Goal: Information Seeking & Learning: Learn about a topic

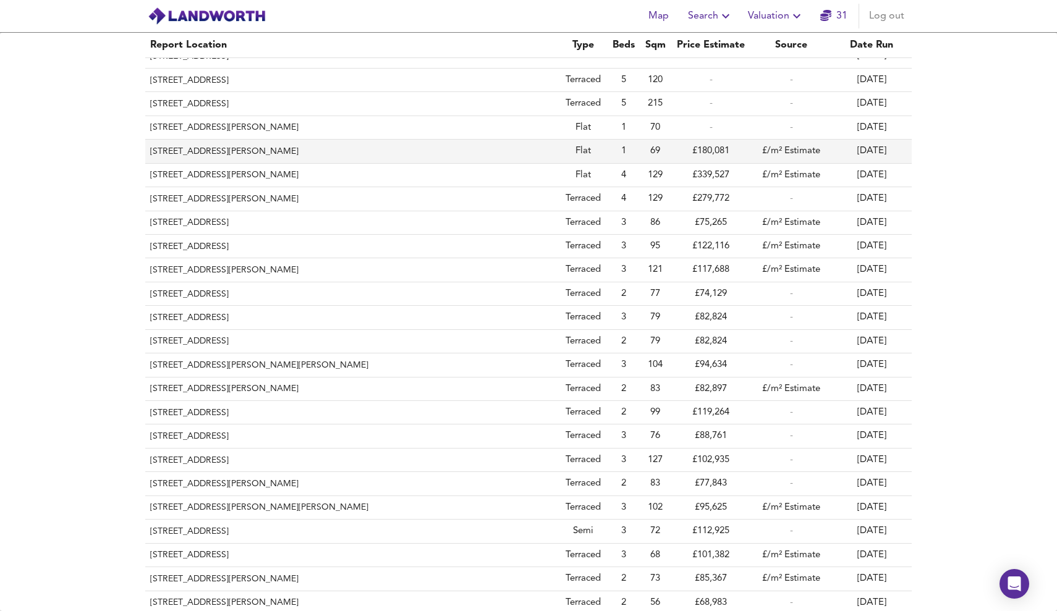
scroll to position [36, 0]
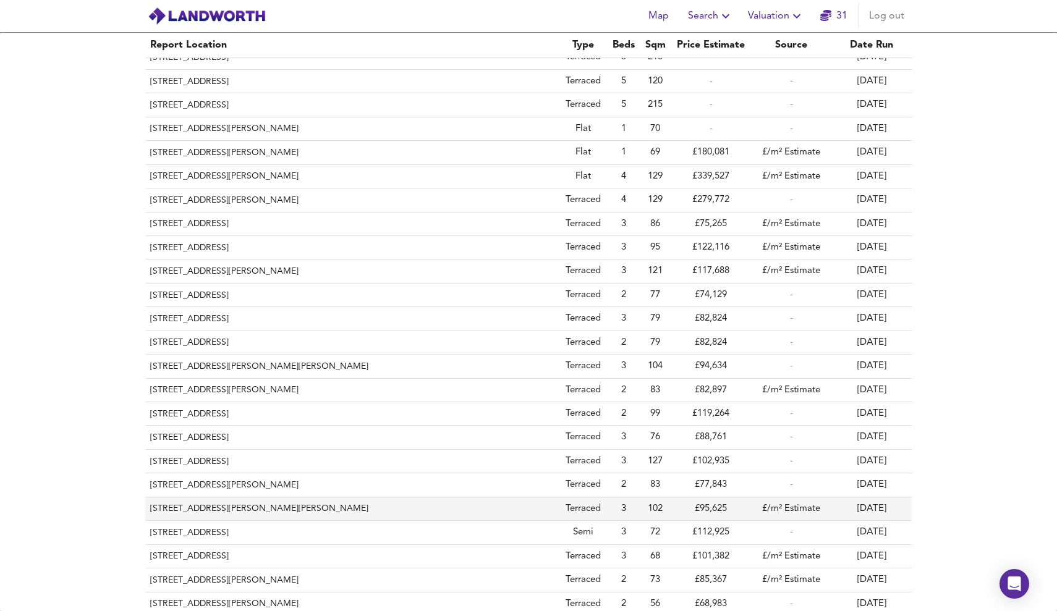
click at [413, 497] on th "[STREET_ADDRESS][PERSON_NAME][PERSON_NAME]" at bounding box center [351, 508] width 413 height 23
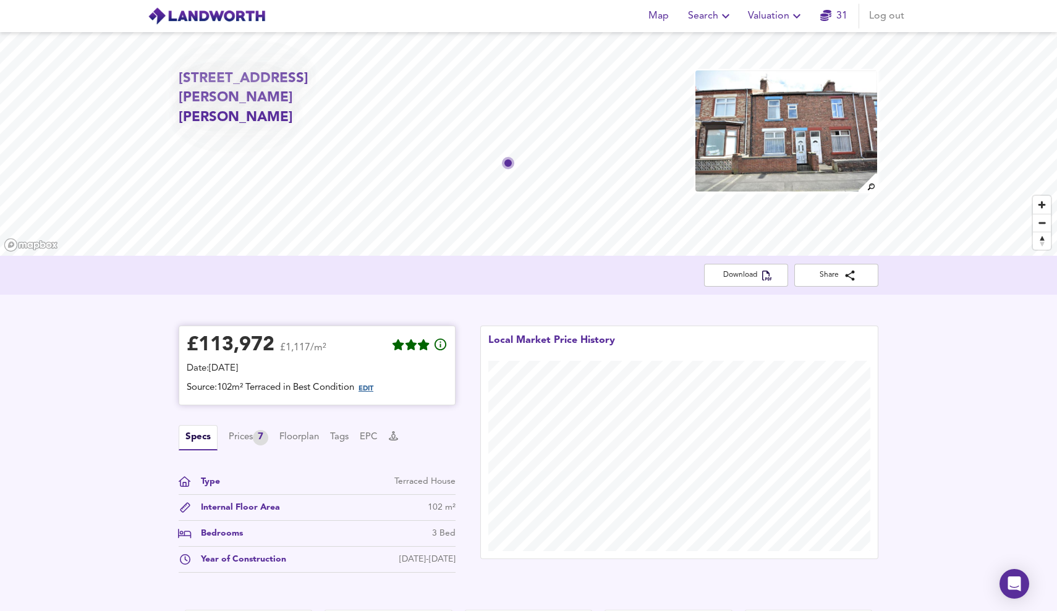
click at [373, 391] on span "EDIT" at bounding box center [365, 389] width 15 height 7
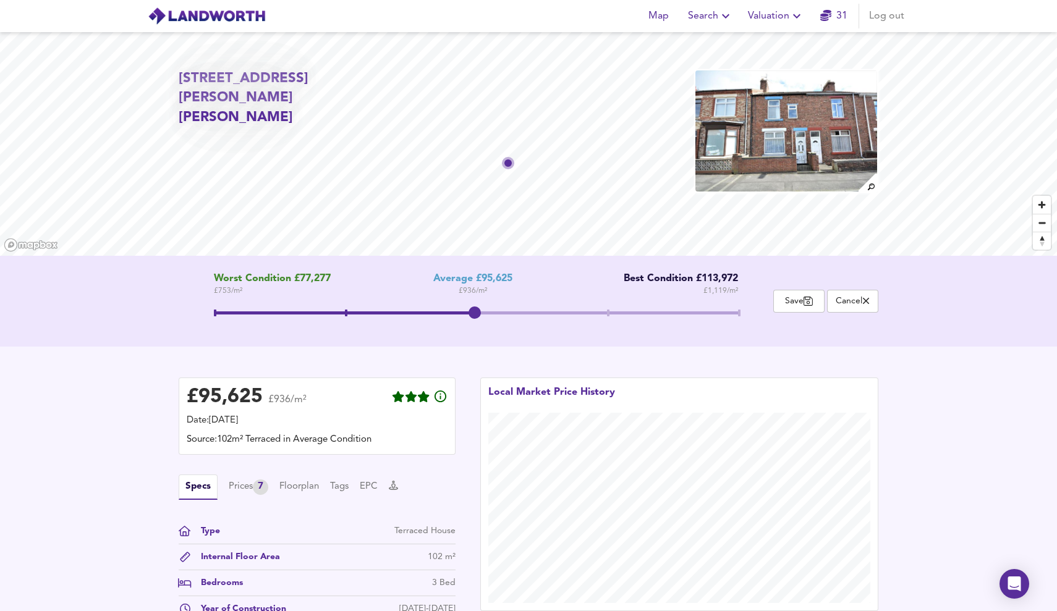
click at [614, 312] on span at bounding box center [476, 312] width 525 height 3
click at [742, 311] on div "Worst Condition £77,277 £ 753 / m² Average £95,625 £ 936 / m² Best Condition £1…" at bounding box center [476, 301] width 595 height 56
click at [742, 315] on div "Worst Condition £77,277 £ 753 / m² Average £95,625 £ 936 / m² Best Condition £1…" at bounding box center [476, 301] width 595 height 56
click at [738, 313] on span at bounding box center [739, 313] width 2 height 7
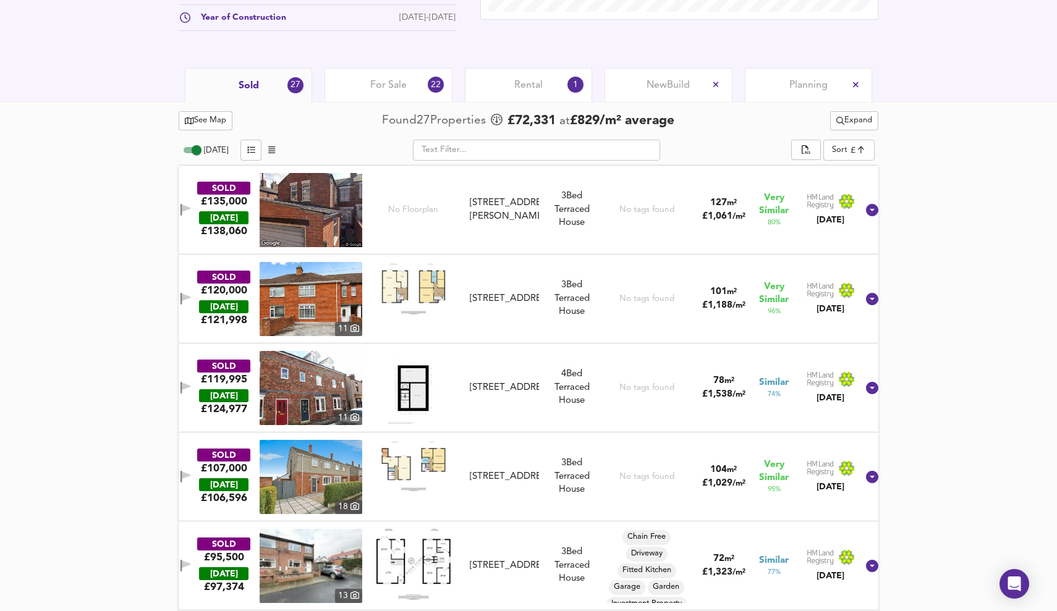
scroll to position [601, 0]
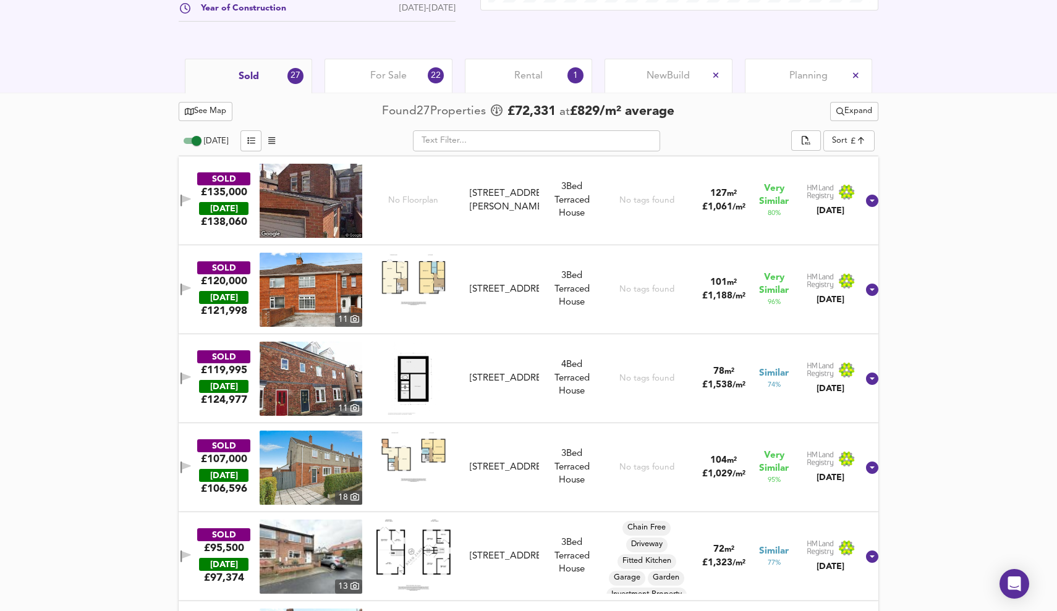
click at [242, 455] on div "£107,000" at bounding box center [224, 459] width 46 height 14
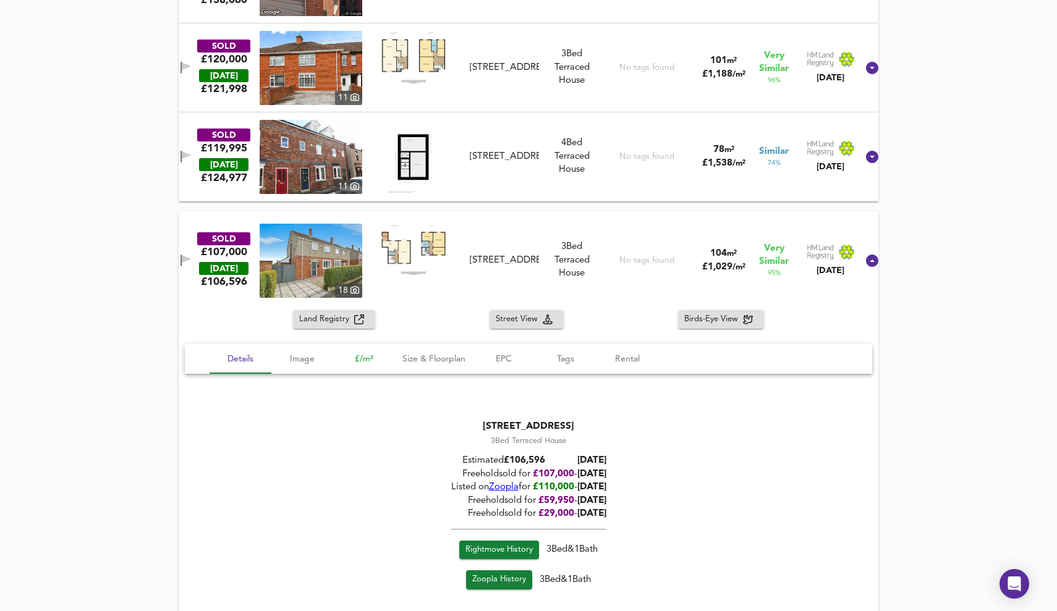
scroll to position [833, 0]
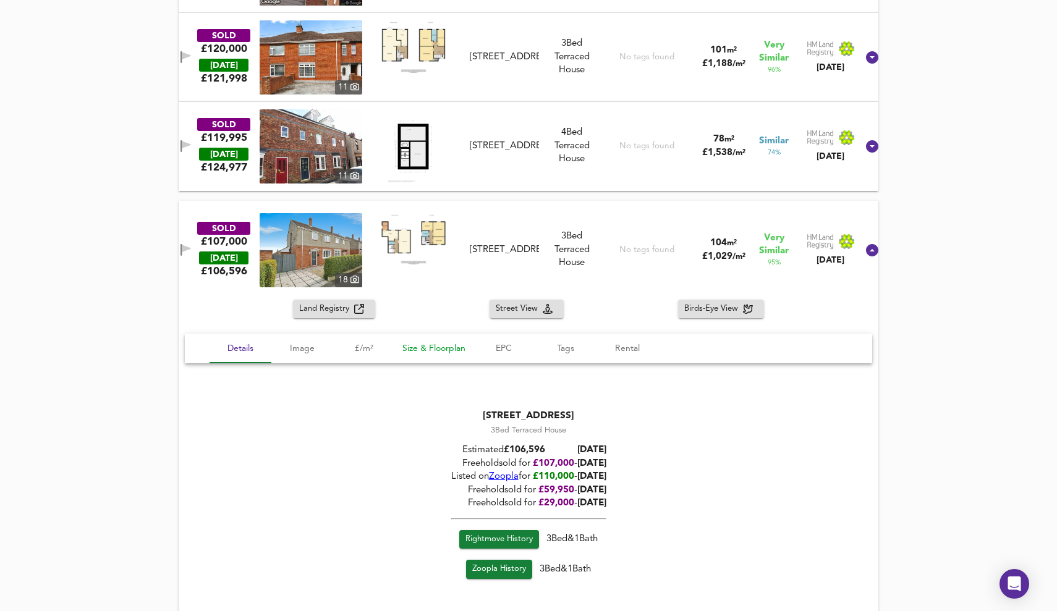
click at [427, 341] on span "Size & Floorplan" at bounding box center [433, 348] width 63 height 15
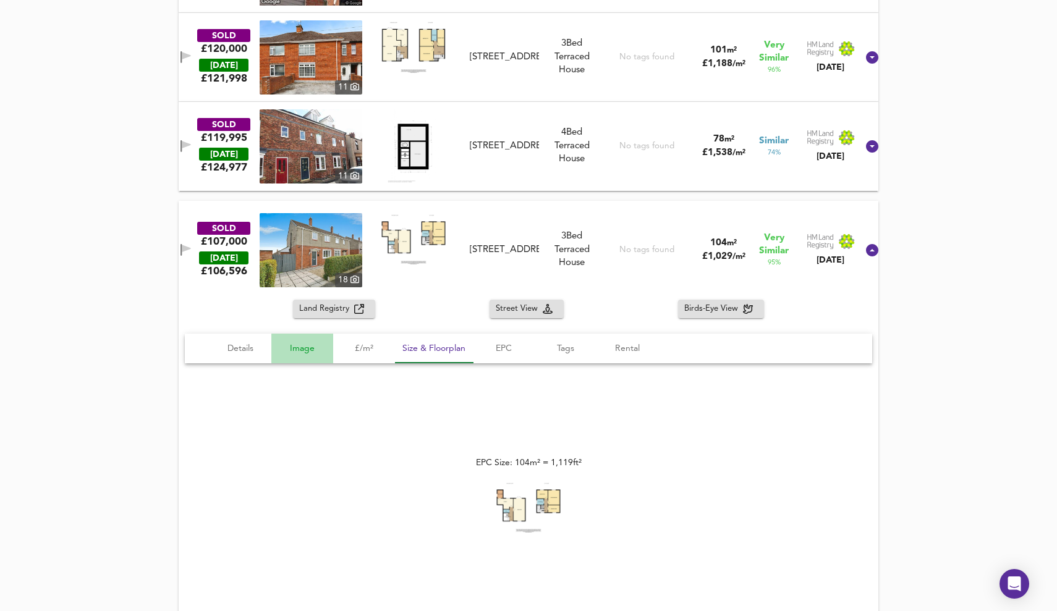
click at [300, 349] on span "Image" at bounding box center [302, 348] width 47 height 15
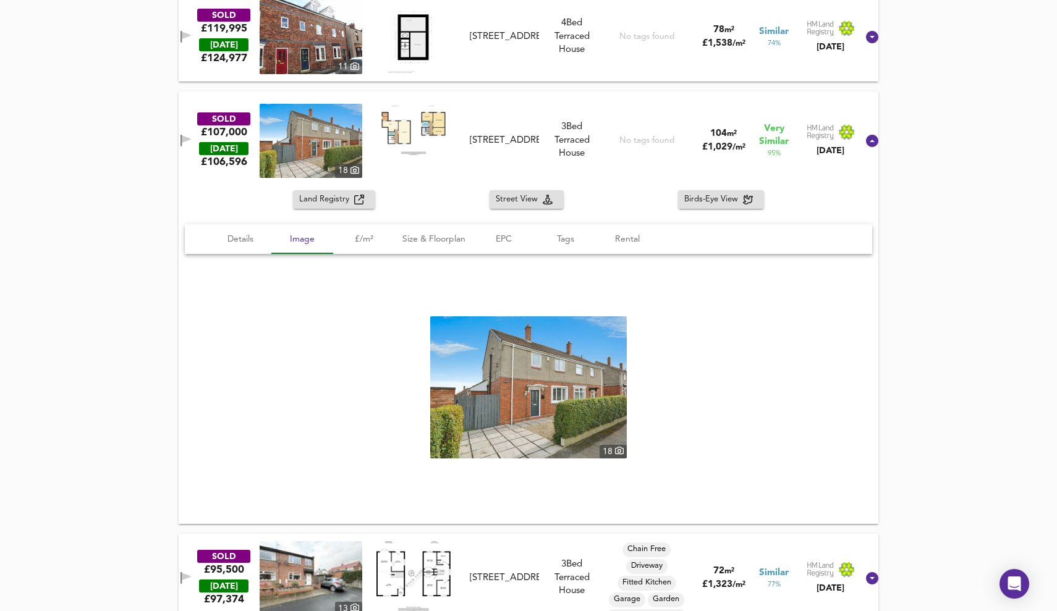
scroll to position [959, 0]
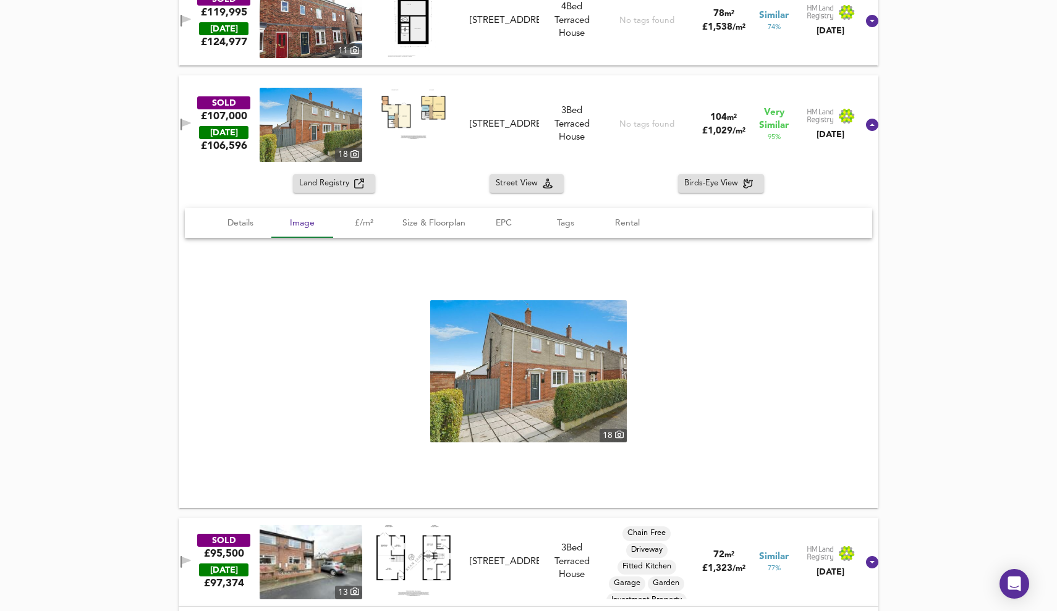
click at [613, 368] on img at bounding box center [528, 371] width 197 height 142
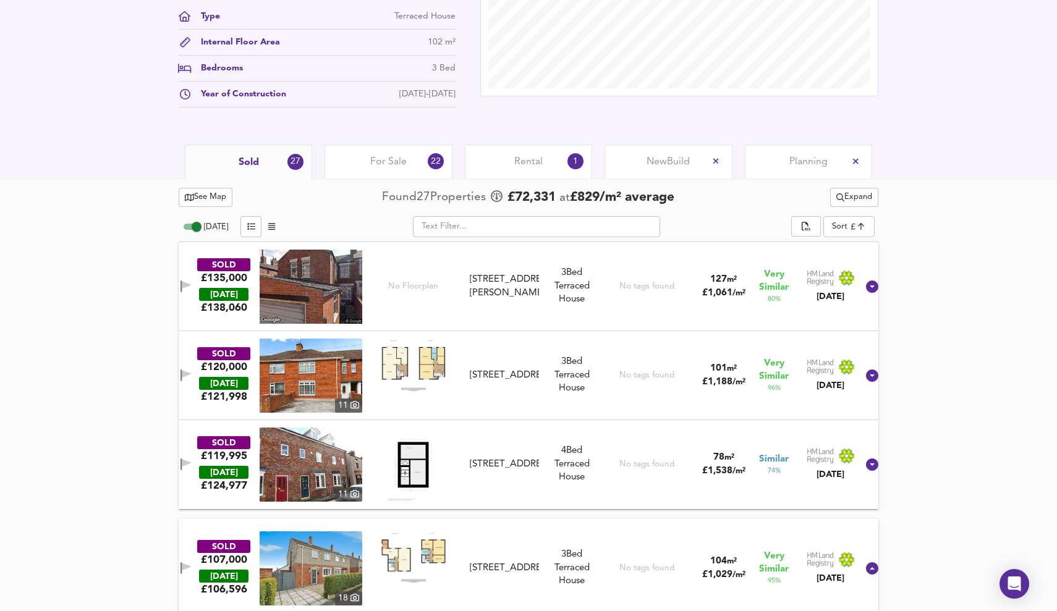
scroll to position [578, 0]
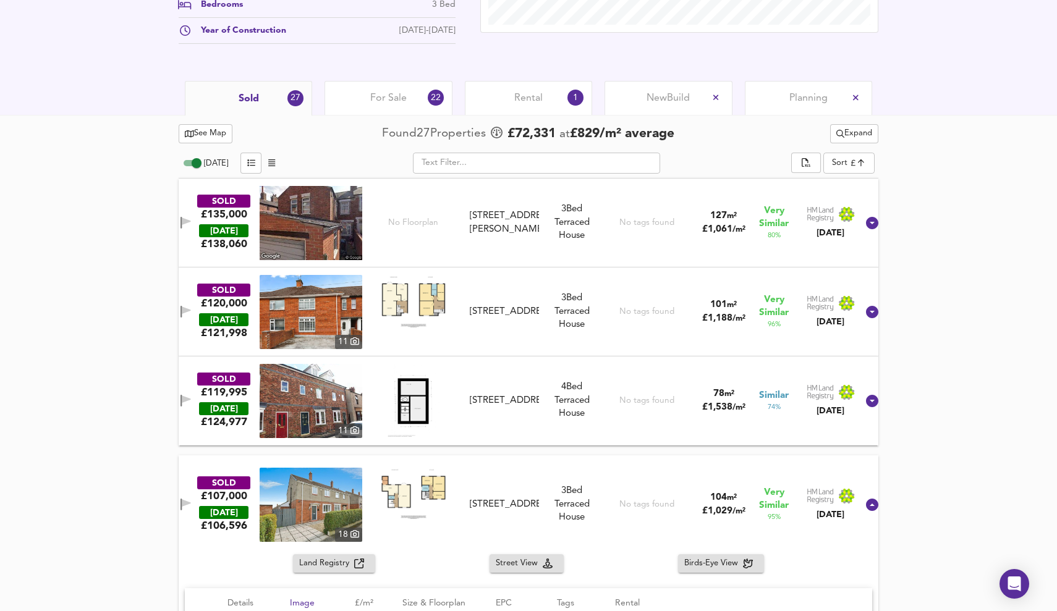
click at [340, 96] on div "For Sale 22" at bounding box center [387, 98] width 127 height 34
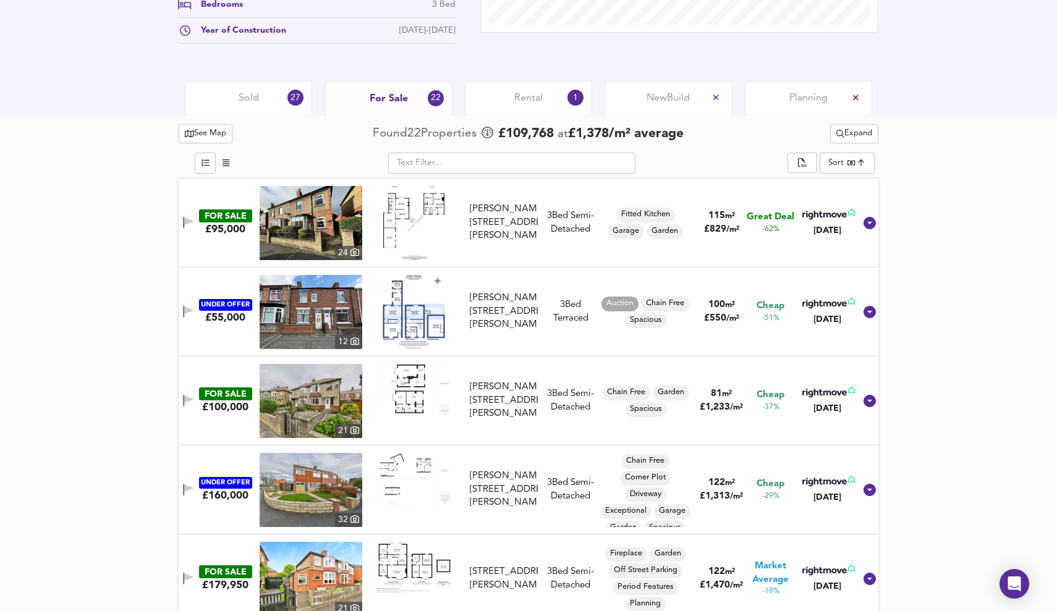
click at [221, 160] on span "button" at bounding box center [226, 163] width 15 height 14
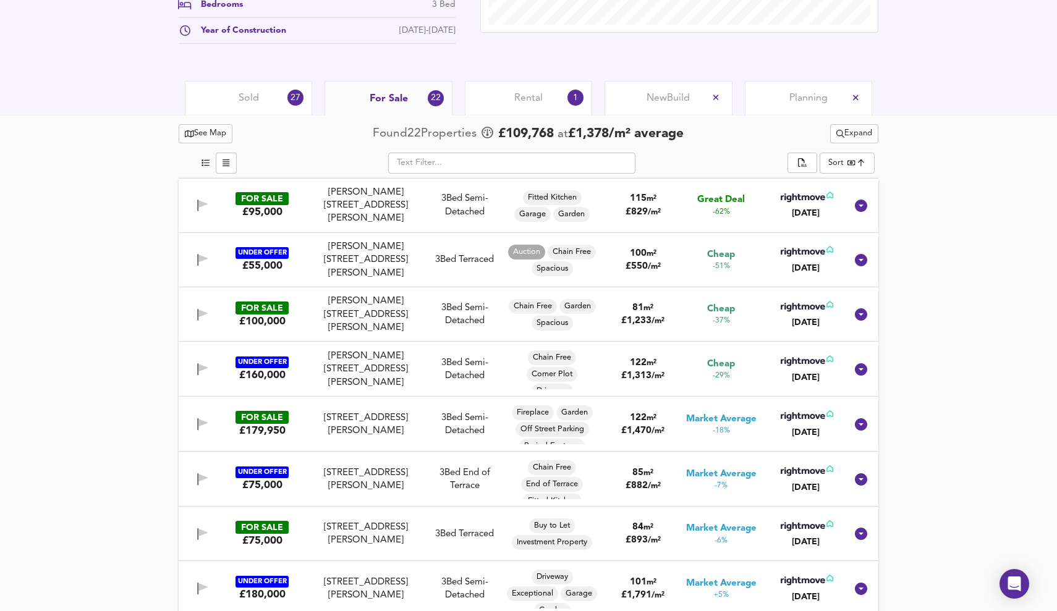
click at [210, 161] on span "button" at bounding box center [205, 163] width 15 height 14
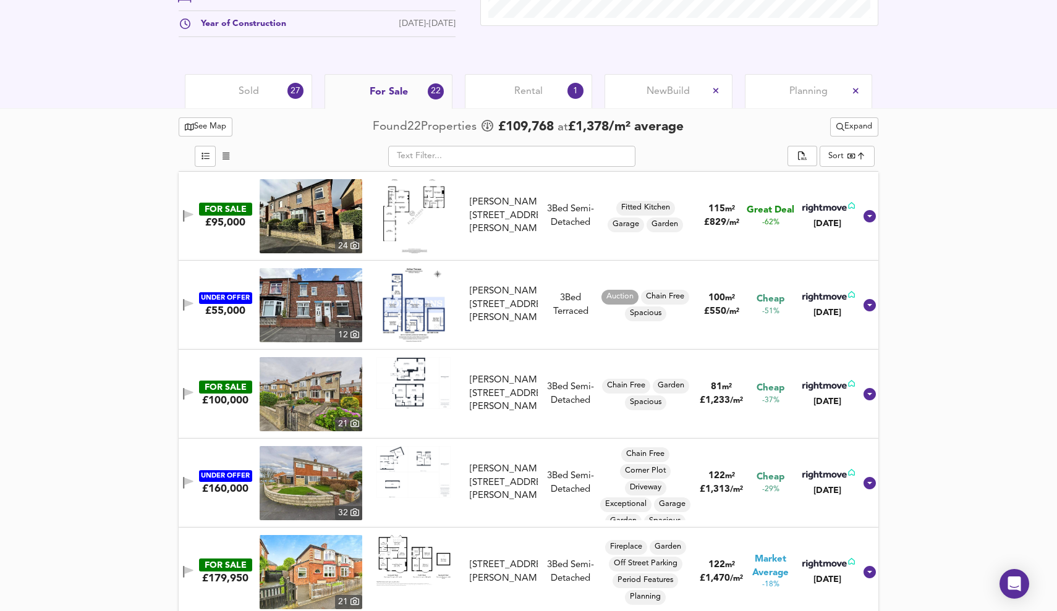
click at [500, 79] on div "Rental 1" at bounding box center [528, 91] width 127 height 34
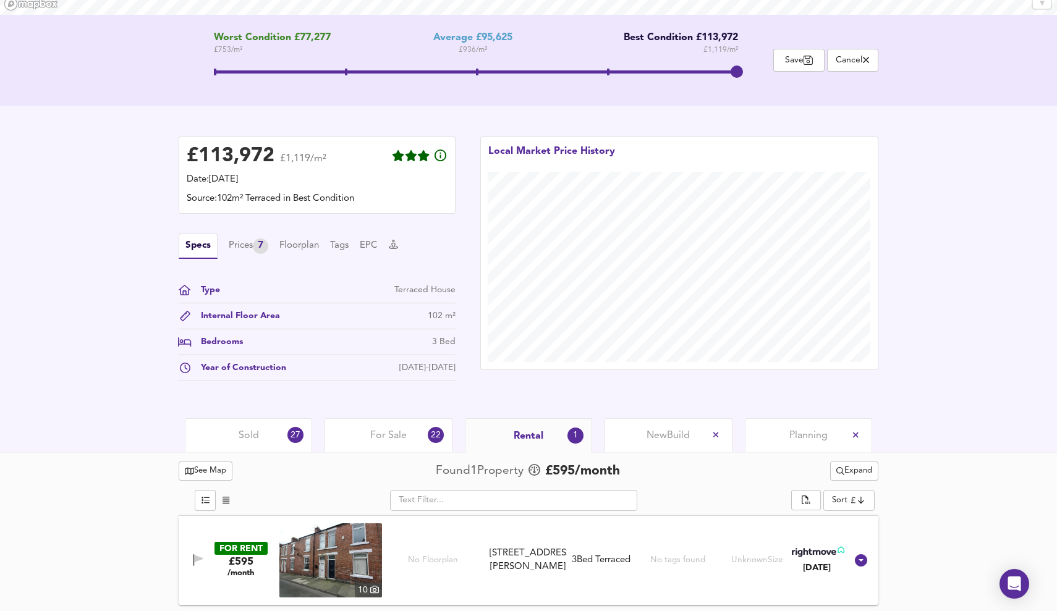
scroll to position [240, 0]
click at [351, 567] on img at bounding box center [330, 561] width 103 height 74
